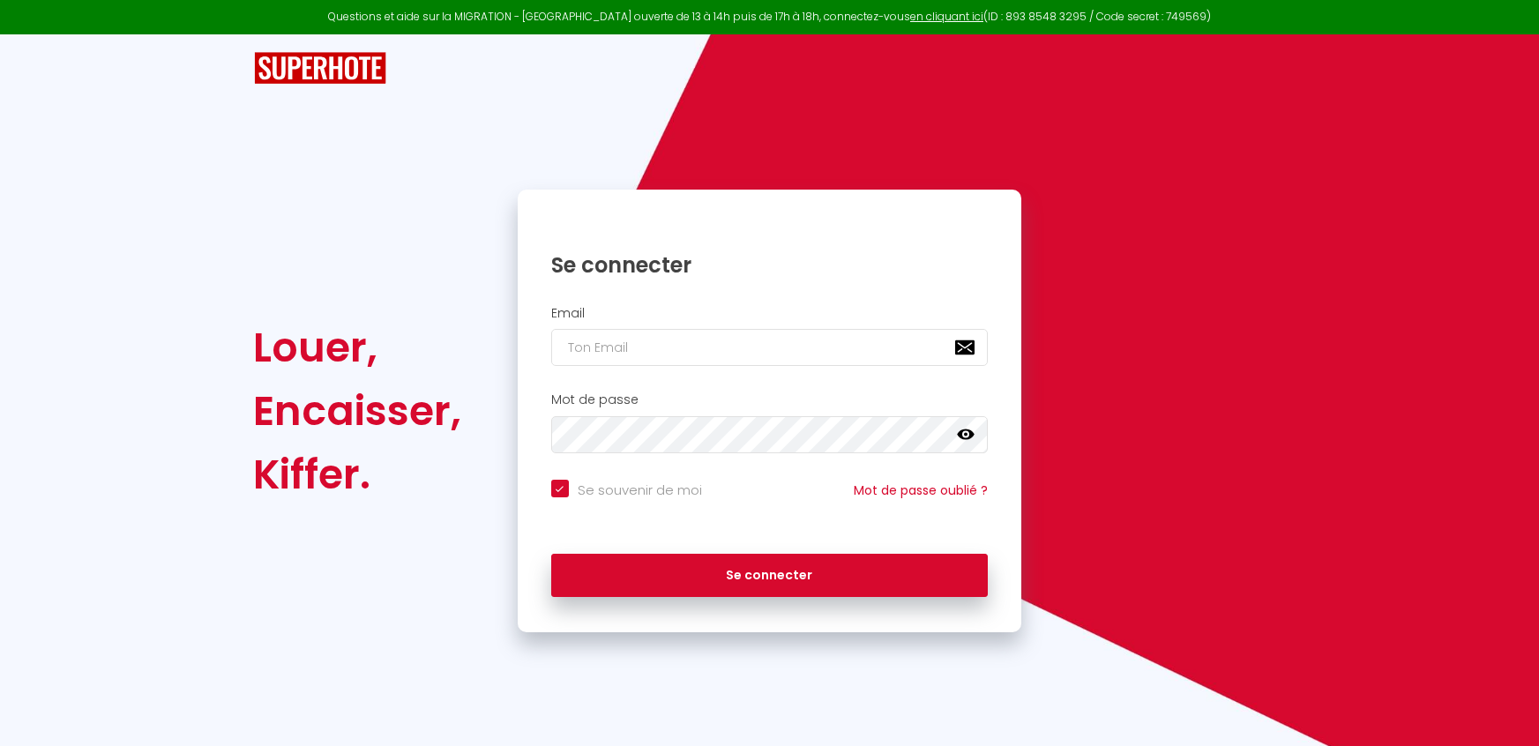
checkbox input "true"
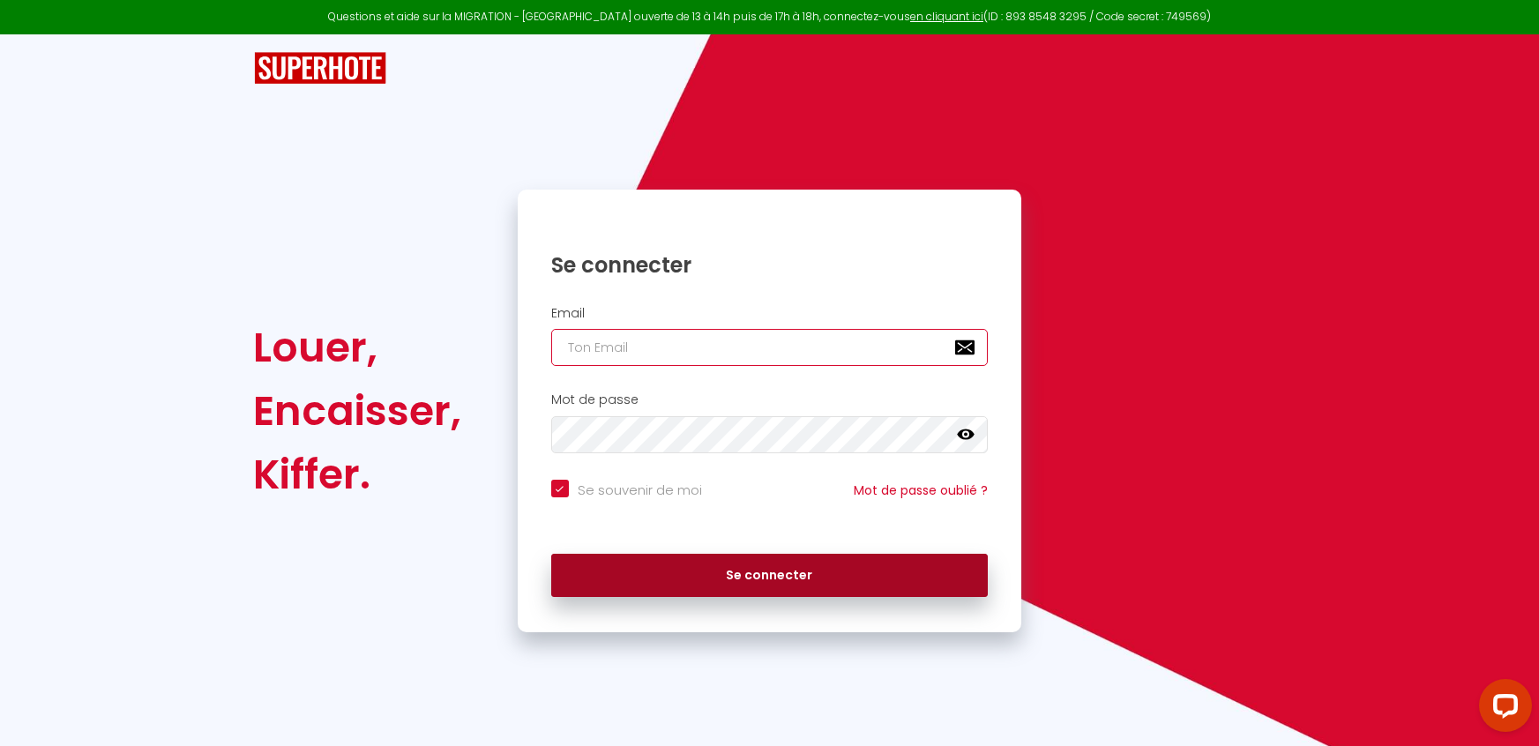
type input "[EMAIL_ADDRESS][DOMAIN_NAME]"
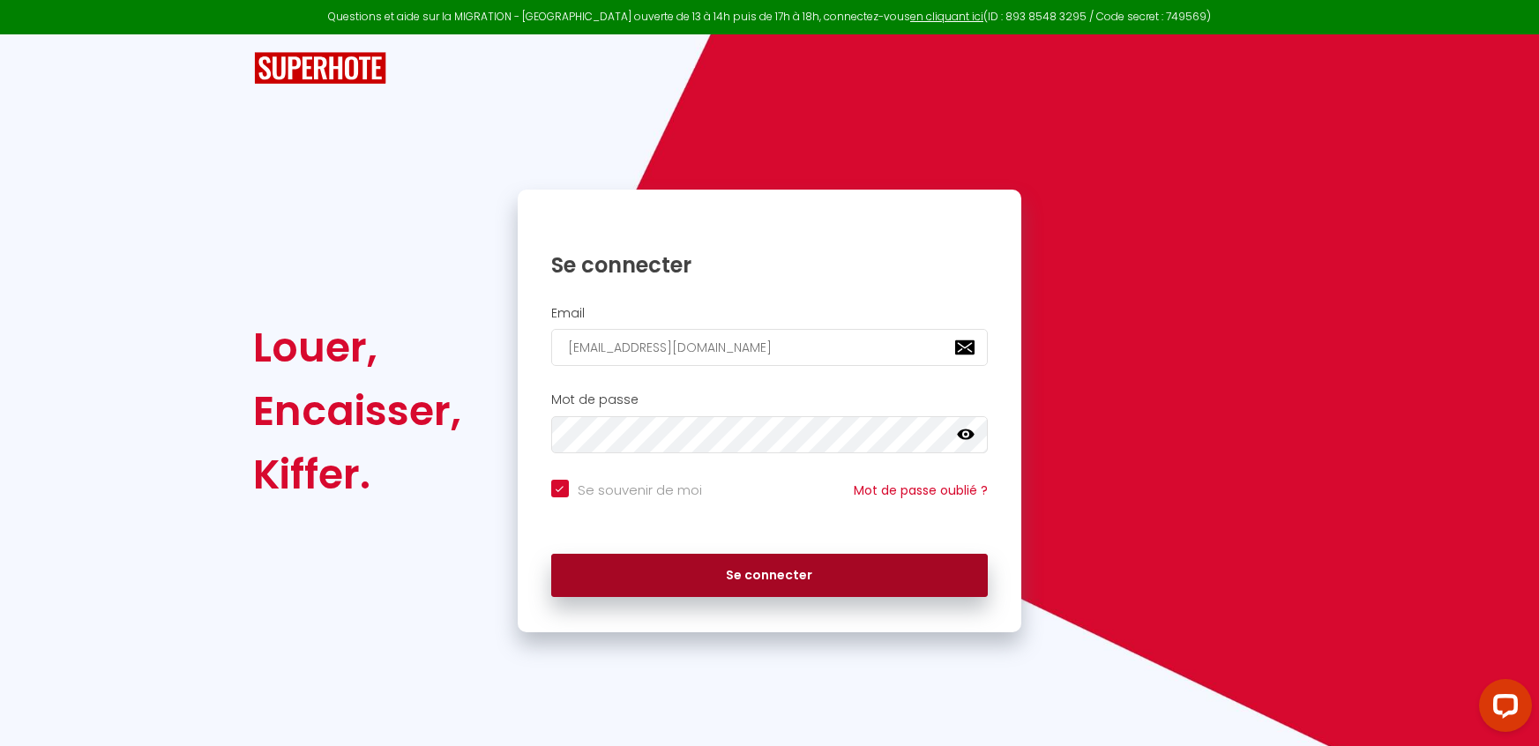
click at [792, 582] on button "Se connecter" at bounding box center [769, 576] width 437 height 44
checkbox input "true"
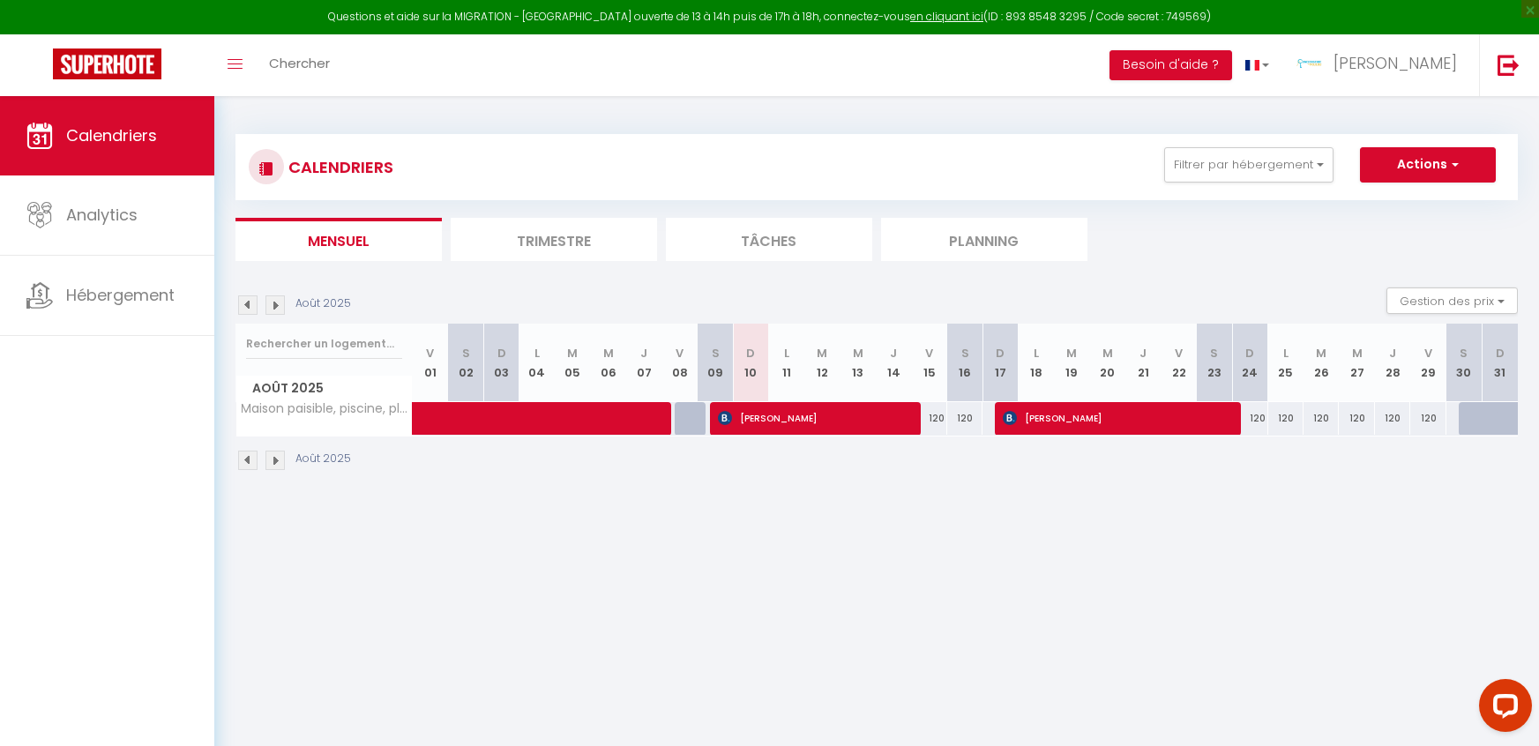
click at [247, 305] on img at bounding box center [247, 304] width 19 height 19
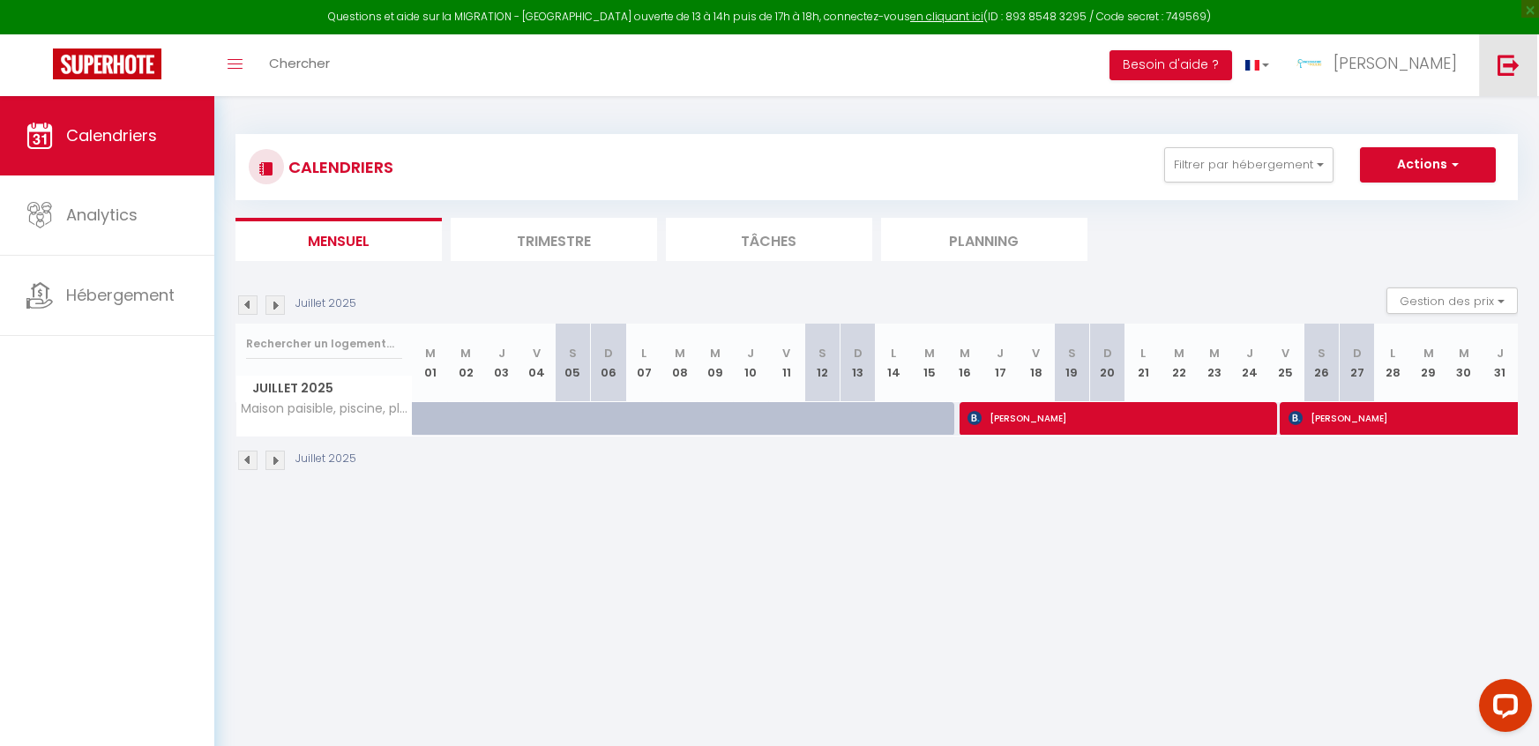
click at [1505, 65] on img at bounding box center [1509, 65] width 22 height 22
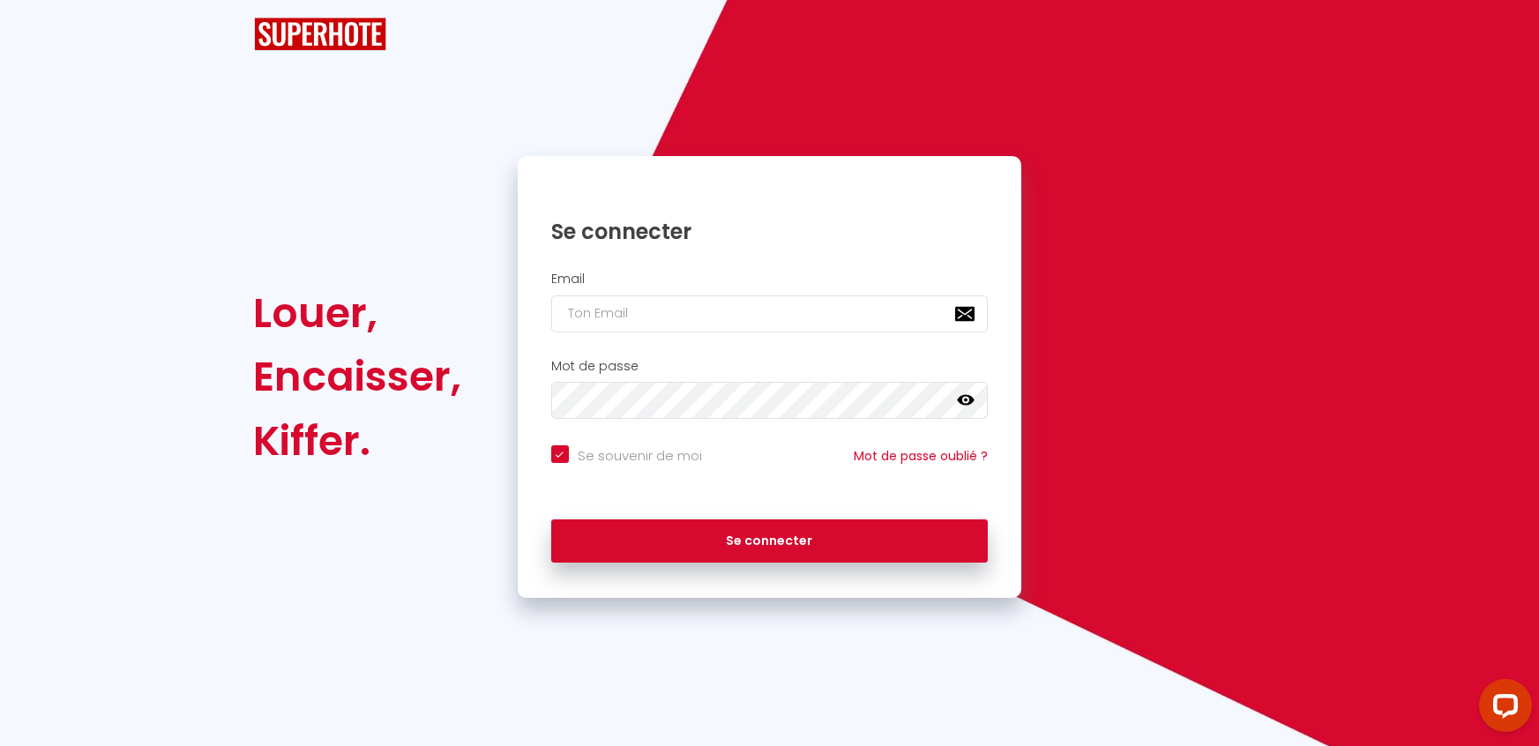
checkbox input "true"
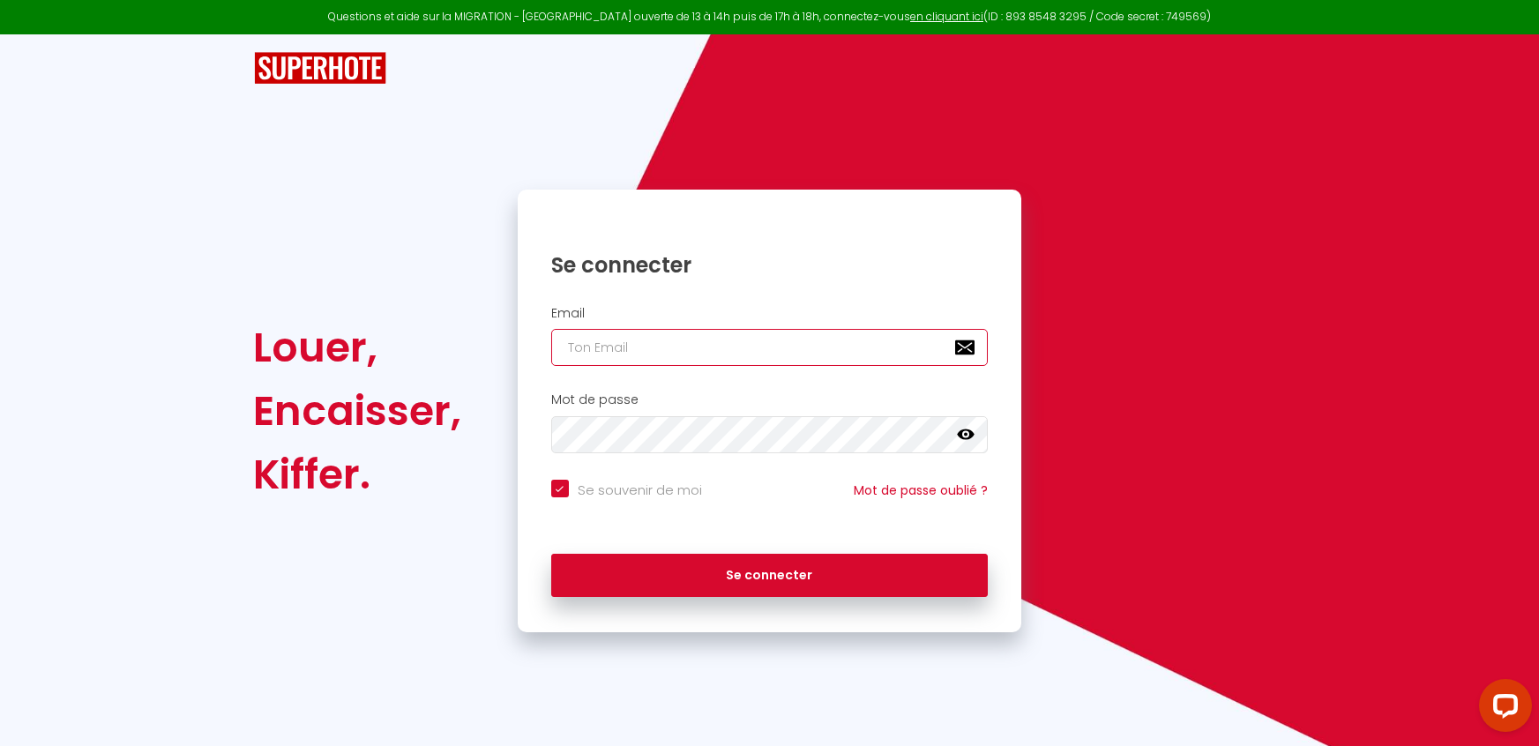
type input "[EMAIL_ADDRESS][DOMAIN_NAME]"
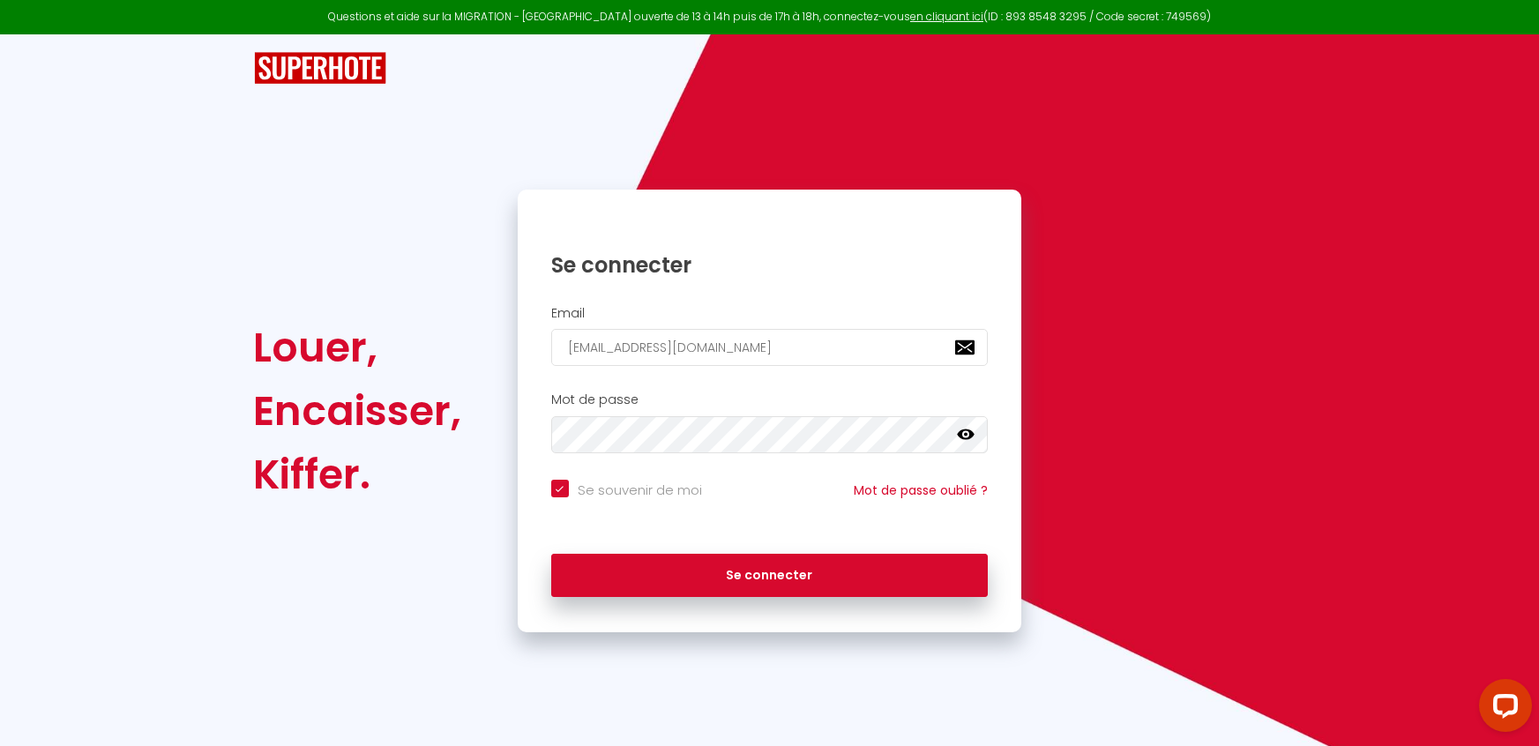
checkbox input "true"
